Goal: Go to known website: Go to known website

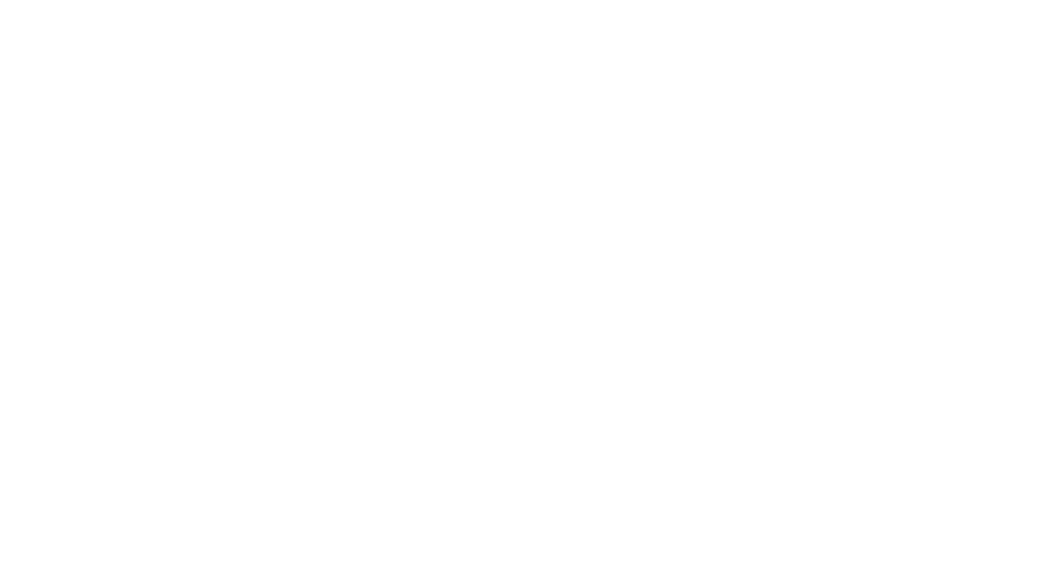
click at [527, 4] on html at bounding box center [525, 2] width 1050 height 4
drag, startPoint x: 400, startPoint y: 108, endPoint x: 270, endPoint y: 256, distance: 197.4
click at [270, 4] on html at bounding box center [525, 2] width 1050 height 4
